Goal: Transaction & Acquisition: Purchase product/service

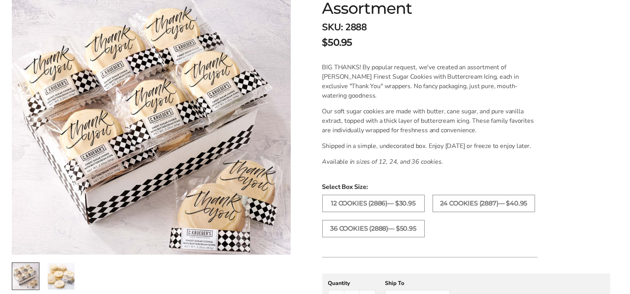
scroll to position [118, 0]
